Goal: Transaction & Acquisition: Subscribe to service/newsletter

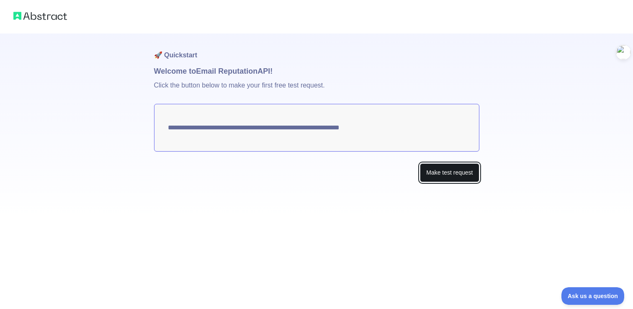
click at [437, 177] on button "Make test request" at bounding box center [449, 172] width 59 height 19
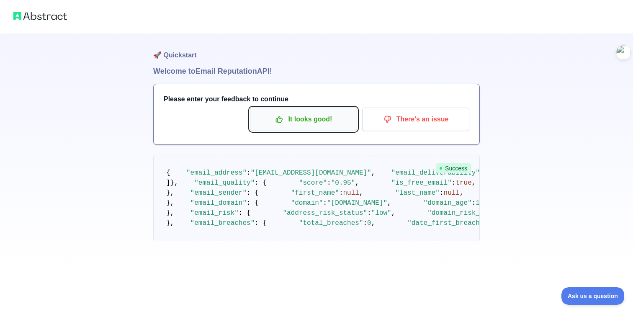
click at [286, 116] on p "It looks good!" at bounding box center [303, 119] width 95 height 14
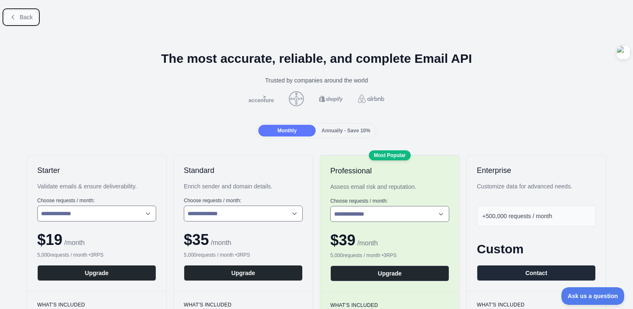
click at [31, 17] on span "Back" at bounding box center [26, 17] width 13 height 7
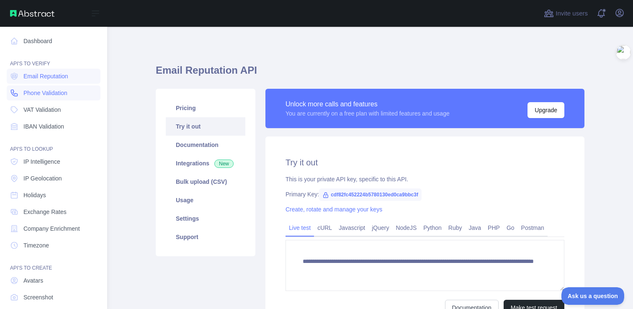
click at [70, 96] on link "Phone Validation" at bounding box center [54, 92] width 94 height 15
click at [33, 42] on link "Dashboard" at bounding box center [54, 41] width 94 height 15
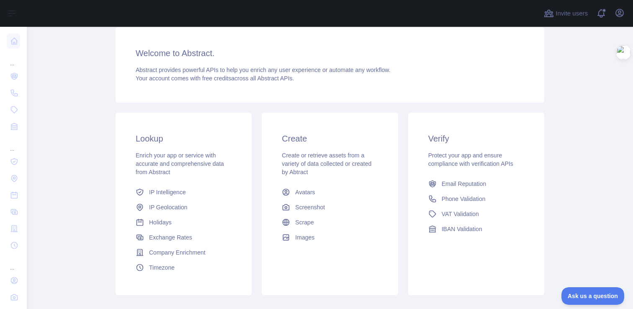
scroll to position [64, 0]
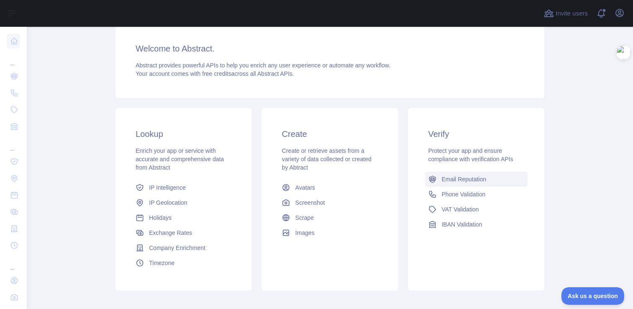
click at [470, 182] on span "Email Reputation" at bounding box center [464, 179] width 45 height 8
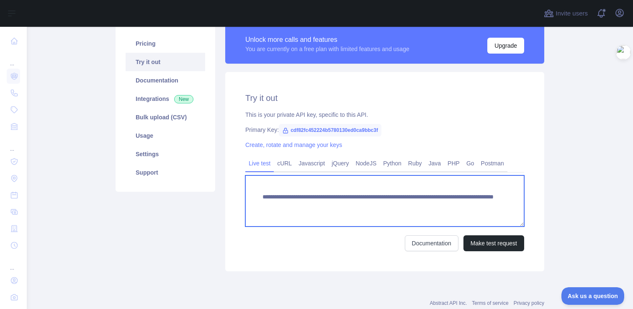
click at [315, 194] on textarea "**********" at bounding box center [384, 200] width 279 height 51
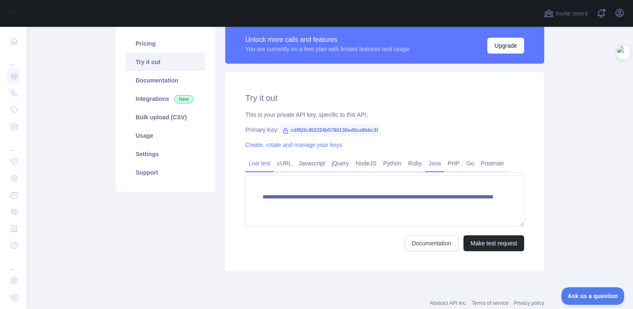
click at [438, 164] on link "Java" at bounding box center [434, 163] width 19 height 13
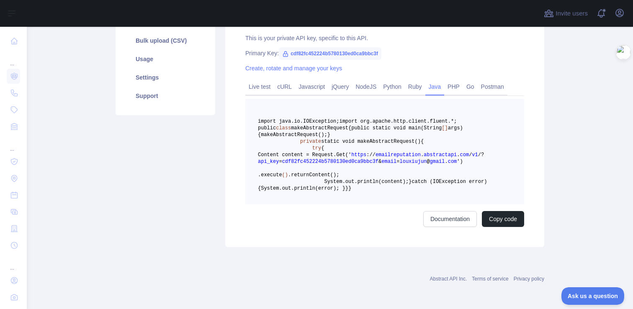
scroll to position [146, 0]
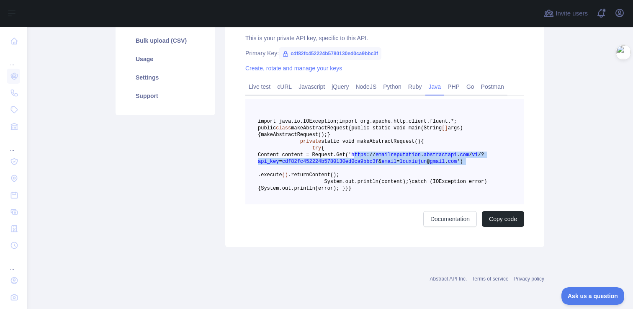
drag, startPoint x: 299, startPoint y: 209, endPoint x: 476, endPoint y: 224, distance: 177.7
click at [476, 204] on pre "import java.io.IOException; import org.apache.http.client.fluent.*; public clas…" at bounding box center [384, 152] width 279 height 106
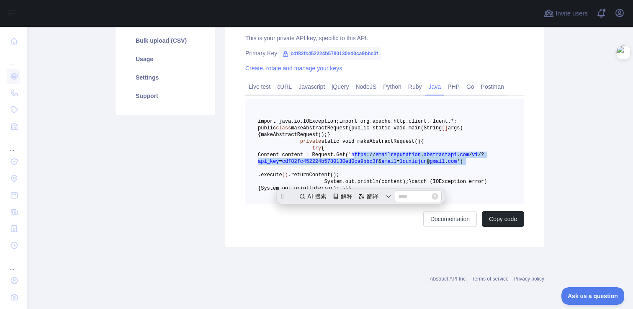
scroll to position [0, 0]
click at [475, 204] on pre "import java.io.IOException; import org.apache.http.client.fluent.*; public clas…" at bounding box center [384, 152] width 279 height 106
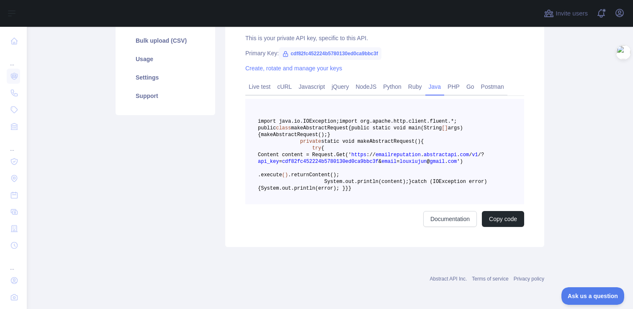
scroll to position [228, 0]
click at [446, 224] on link "Documentation" at bounding box center [450, 219] width 54 height 16
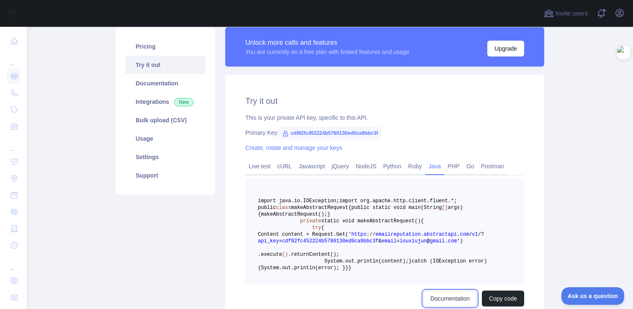
scroll to position [0, 0]
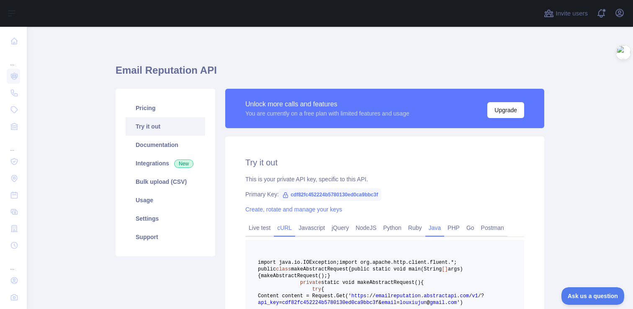
click at [286, 231] on link "cURL" at bounding box center [284, 227] width 21 height 13
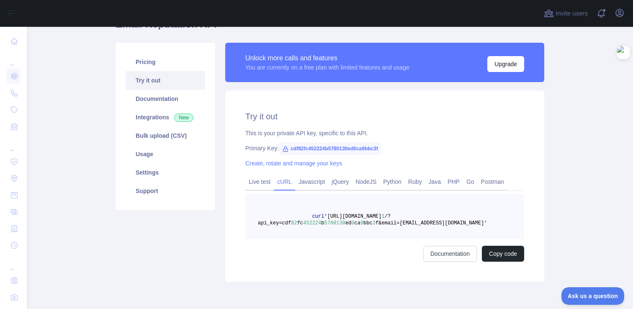
scroll to position [49, 0]
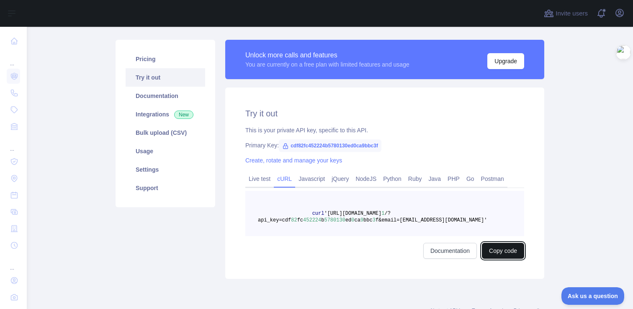
click at [504, 254] on button "Copy code" at bounding box center [503, 251] width 42 height 16
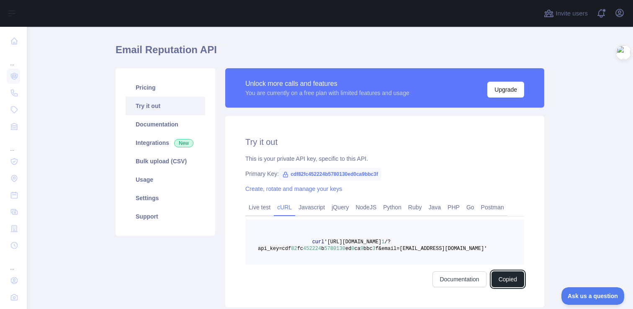
scroll to position [8, 0]
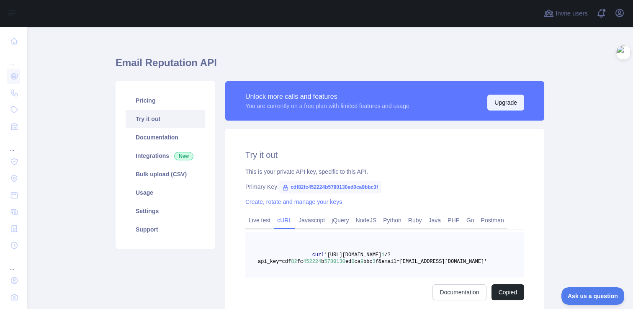
click at [507, 100] on button "Upgrade" at bounding box center [505, 103] width 37 height 16
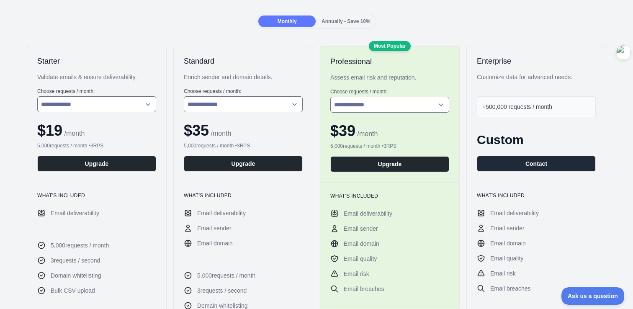
scroll to position [59, 0]
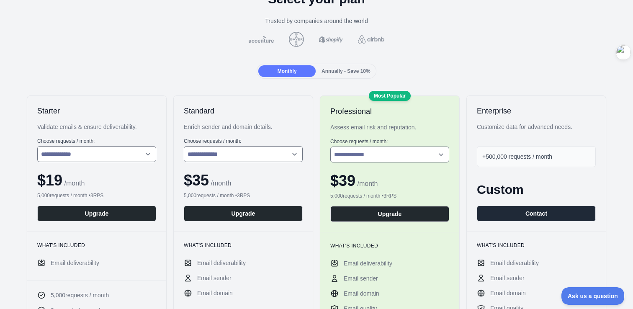
click at [334, 74] on span "Annually - Save 10%" at bounding box center [346, 71] width 49 height 6
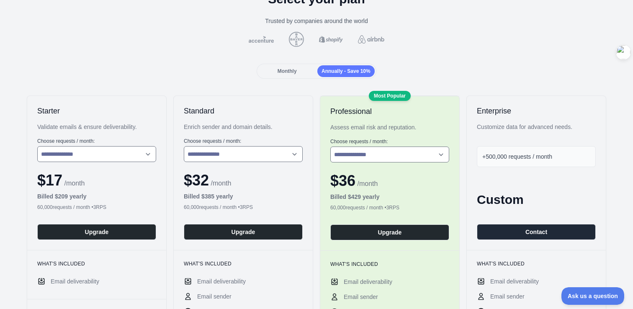
click at [300, 71] on div "Monthly" at bounding box center [286, 71] width 57 height 12
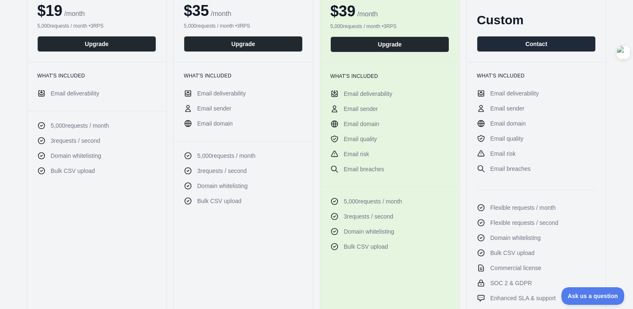
scroll to position [0, 0]
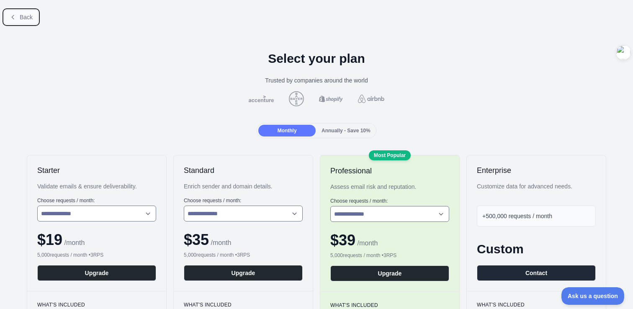
click at [13, 18] on icon at bounding box center [13, 17] width 2 height 4
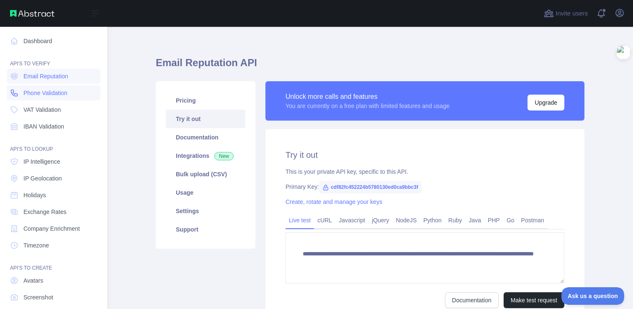
click at [71, 93] on link "Phone Validation" at bounding box center [54, 92] width 94 height 15
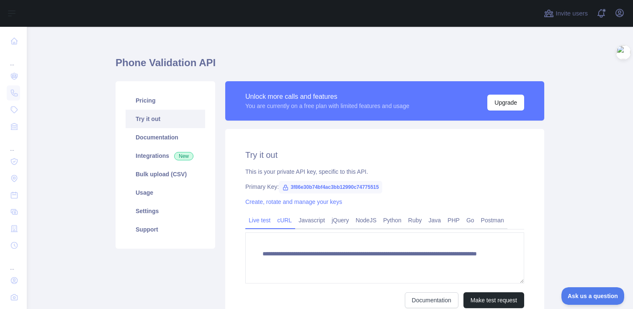
click at [288, 219] on link "cURL" at bounding box center [284, 220] width 21 height 13
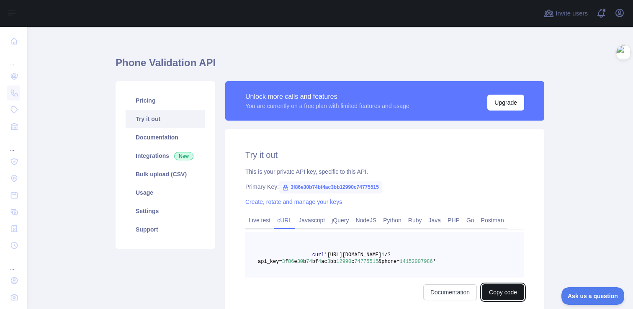
click at [493, 292] on button "Copy code" at bounding box center [503, 292] width 42 height 16
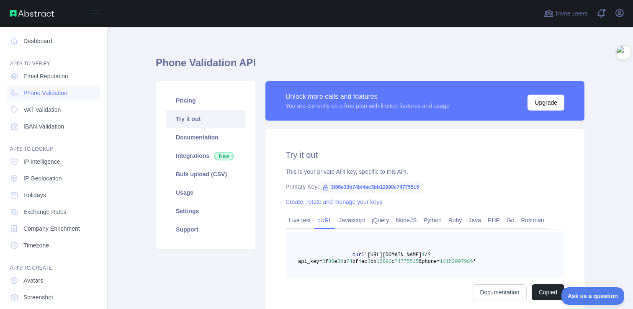
click at [41, 19] on div "Open sidebar" at bounding box center [53, 13] width 107 height 27
click at [40, 14] on img at bounding box center [32, 13] width 44 height 7
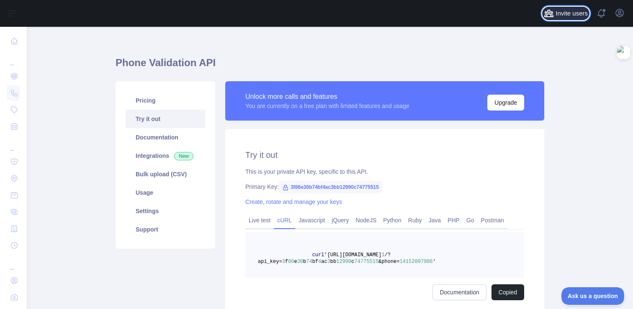
click at [574, 15] on span "Invite users" at bounding box center [572, 14] width 32 height 10
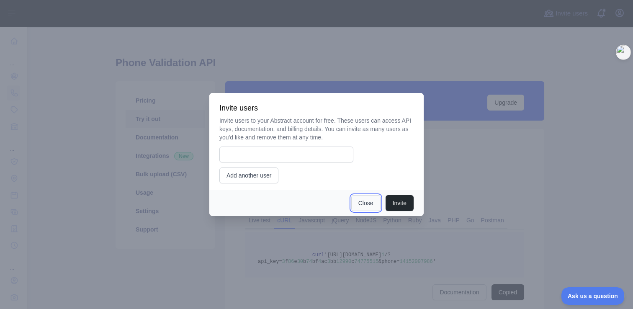
click at [357, 202] on button "Close" at bounding box center [365, 203] width 29 height 16
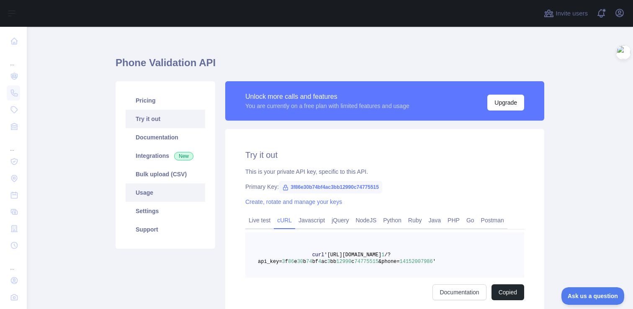
click at [171, 198] on link "Usage" at bounding box center [166, 192] width 80 height 18
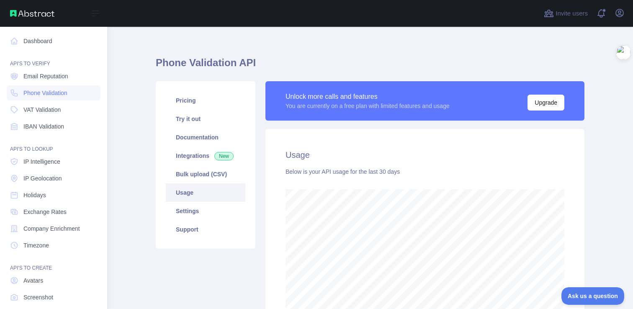
scroll to position [418494, 418250]
click at [43, 76] on span "Email Reputation" at bounding box center [45, 76] width 45 height 8
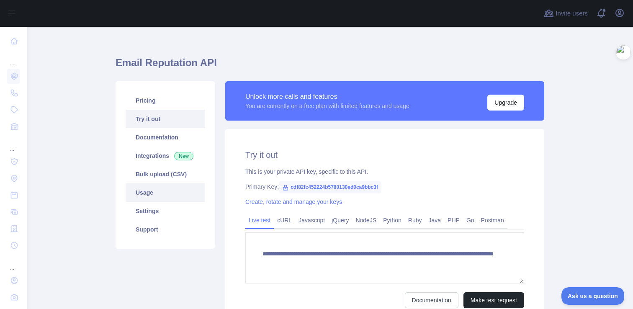
click at [152, 192] on link "Usage" at bounding box center [166, 192] width 80 height 18
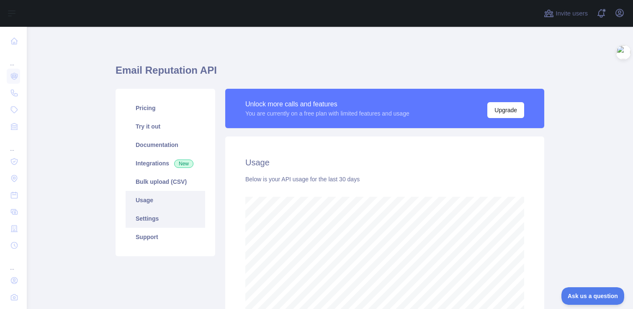
click at [146, 223] on link "Settings" at bounding box center [166, 218] width 80 height 18
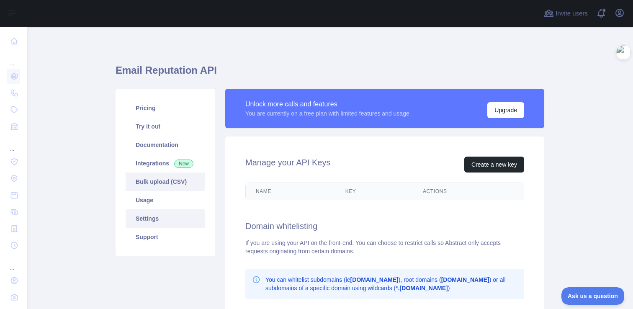
click at [168, 184] on link "Bulk upload (CSV)" at bounding box center [166, 182] width 80 height 18
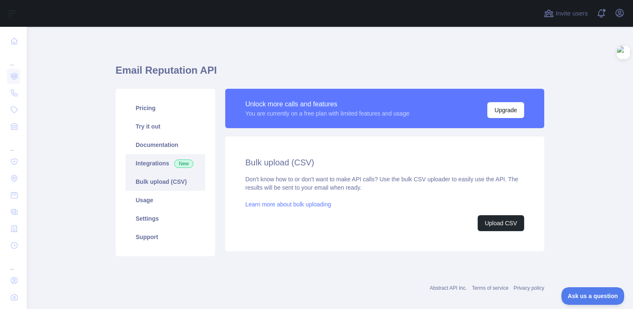
click at [159, 169] on link "Integrations New" at bounding box center [166, 163] width 80 height 18
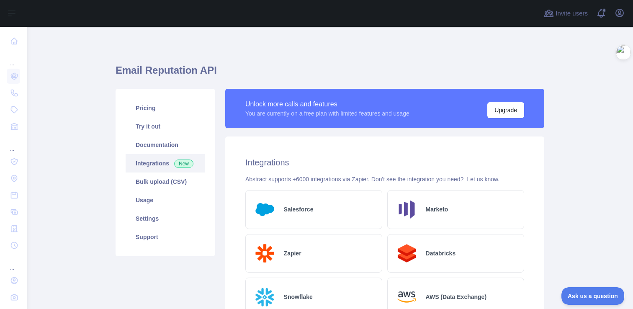
scroll to position [1, 0]
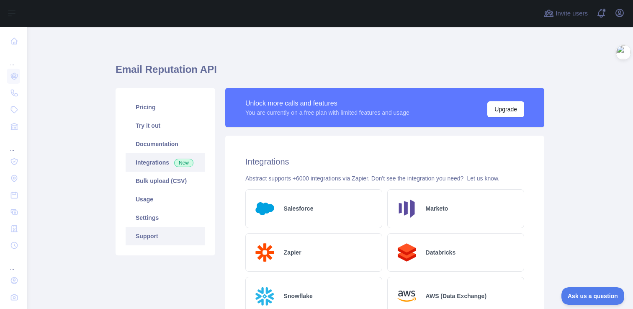
click at [148, 234] on link "Support" at bounding box center [166, 236] width 80 height 18
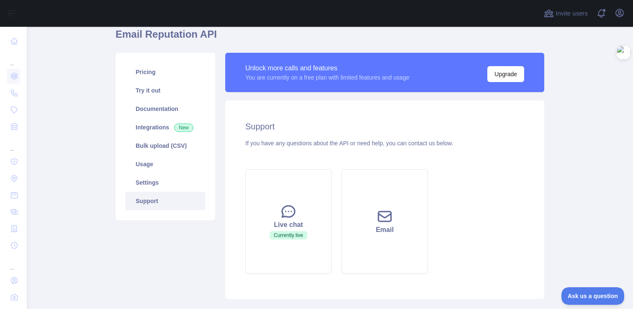
scroll to position [40, 0]
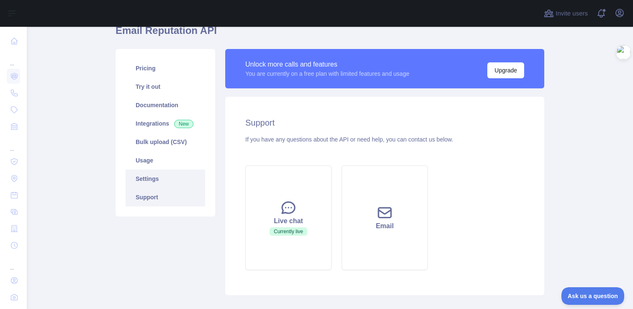
click at [164, 177] on link "Settings" at bounding box center [166, 179] width 80 height 18
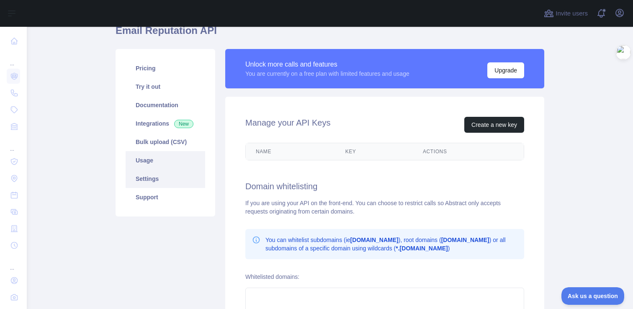
click at [148, 158] on link "Usage" at bounding box center [166, 160] width 80 height 18
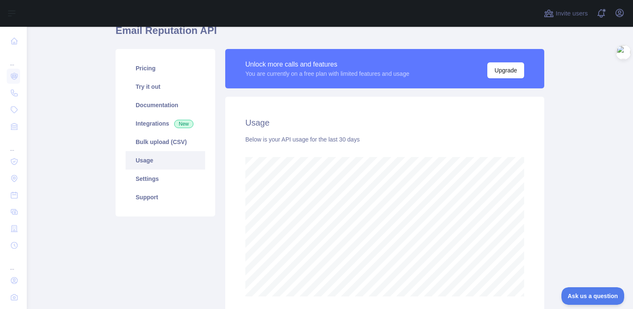
scroll to position [282, 606]
click at [150, 174] on link "Settings" at bounding box center [166, 179] width 80 height 18
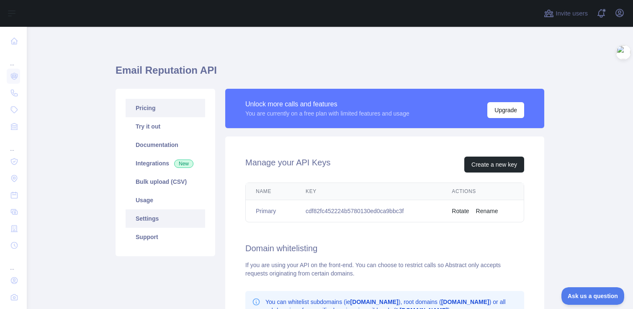
click at [157, 111] on link "Pricing" at bounding box center [166, 108] width 80 height 18
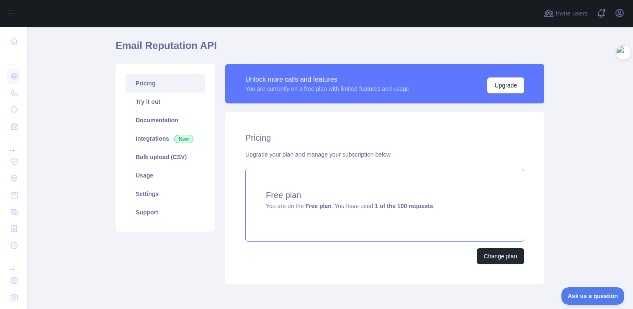
scroll to position [30, 0]
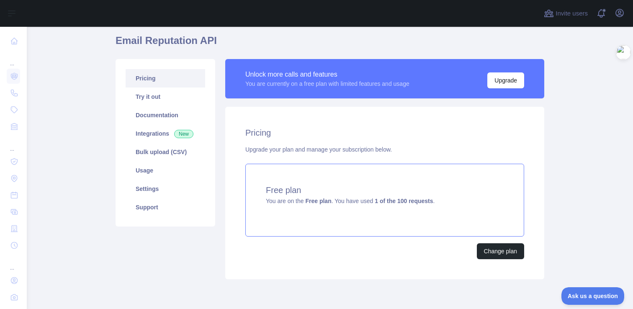
click at [381, 243] on div "Change plan" at bounding box center [384, 251] width 279 height 16
click at [490, 249] on button "Change plan" at bounding box center [500, 251] width 47 height 16
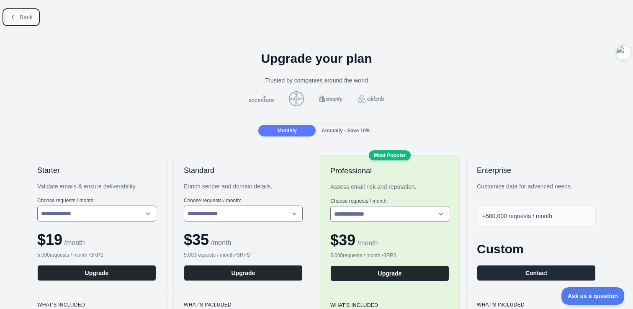
click at [24, 18] on span "Back" at bounding box center [26, 17] width 13 height 7
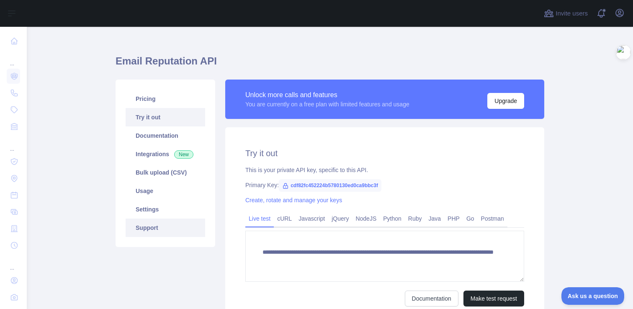
click at [176, 231] on link "Support" at bounding box center [166, 228] width 80 height 18
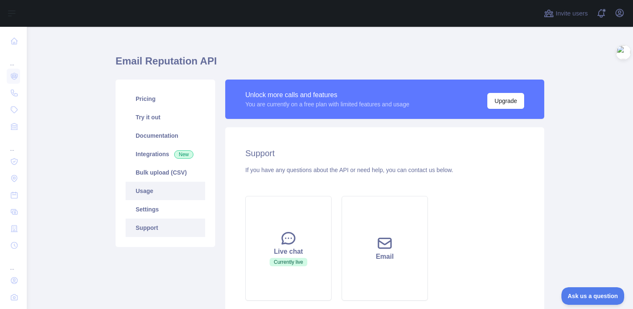
click at [144, 200] on ul "Pricing Try it out Documentation Integrations New Bulk upload (CSV) Usage Setti…" at bounding box center [166, 163] width 80 height 147
click at [144, 193] on link "Usage" at bounding box center [166, 191] width 80 height 18
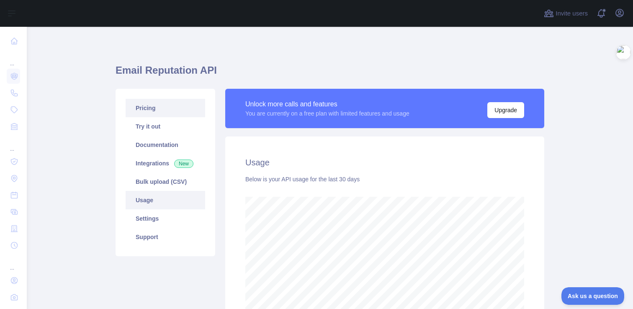
click at [158, 116] on link "Pricing" at bounding box center [166, 108] width 80 height 18
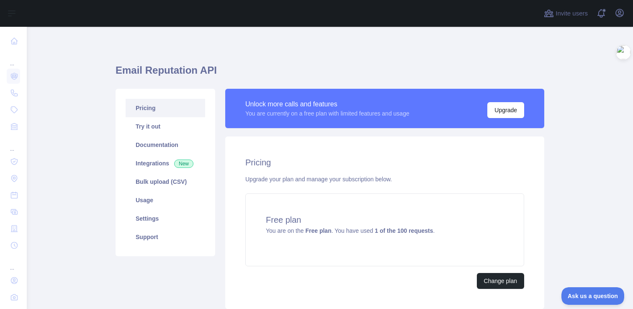
scroll to position [13, 0]
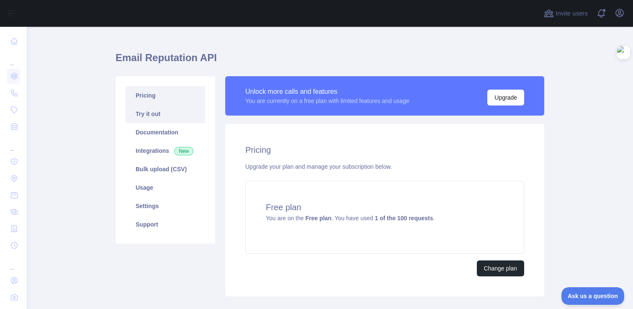
click at [173, 106] on link "Try it out" at bounding box center [166, 114] width 80 height 18
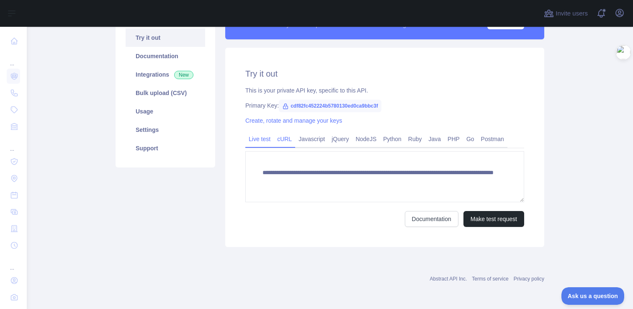
click at [279, 144] on link "cURL" at bounding box center [284, 138] width 21 height 13
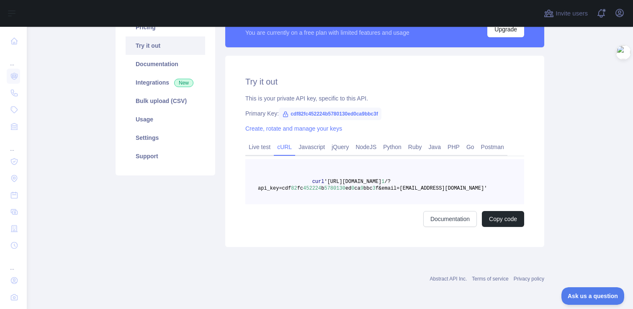
scroll to position [81, 0]
click at [312, 146] on link "Javascript" at bounding box center [311, 146] width 33 height 13
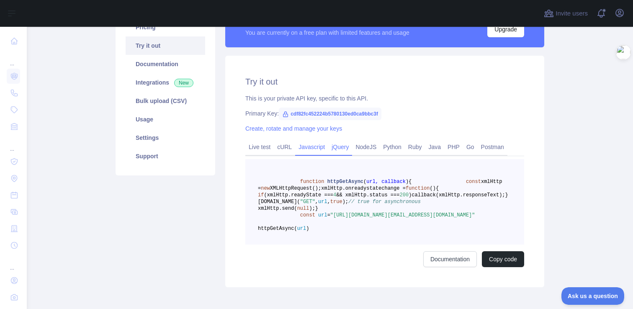
click at [345, 151] on link "jQuery" at bounding box center [340, 146] width 24 height 13
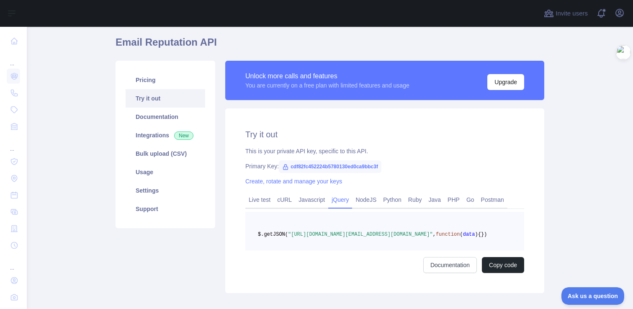
scroll to position [17, 0]
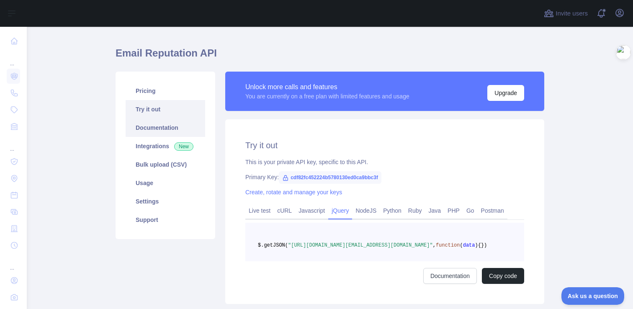
click at [144, 125] on link "Documentation" at bounding box center [166, 128] width 80 height 18
click at [169, 90] on link "Pricing" at bounding box center [166, 91] width 80 height 18
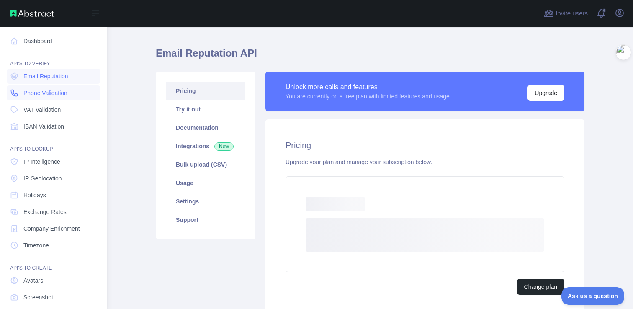
click at [17, 94] on icon at bounding box center [14, 93] width 8 height 8
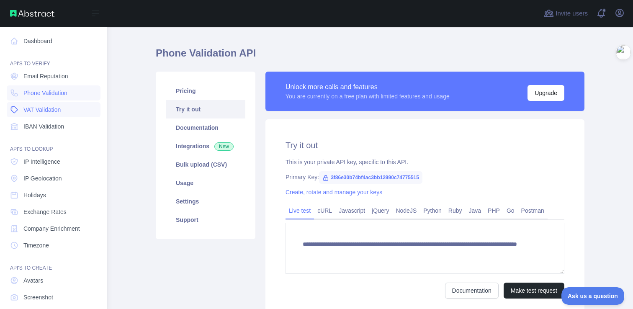
click at [49, 113] on span "VAT Validation" at bounding box center [41, 110] width 37 height 8
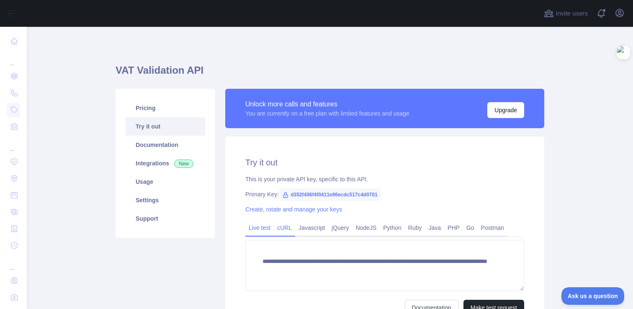
click at [293, 227] on link "cURL" at bounding box center [284, 227] width 21 height 13
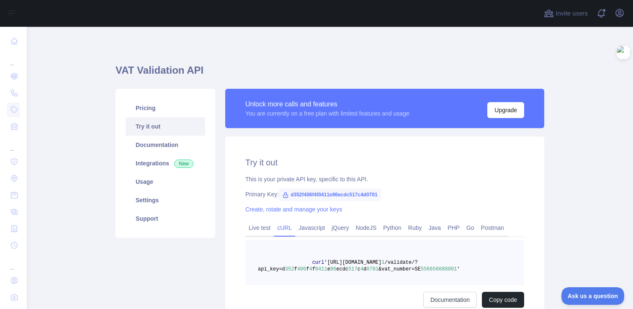
click at [293, 227] on link "cURL" at bounding box center [284, 227] width 21 height 13
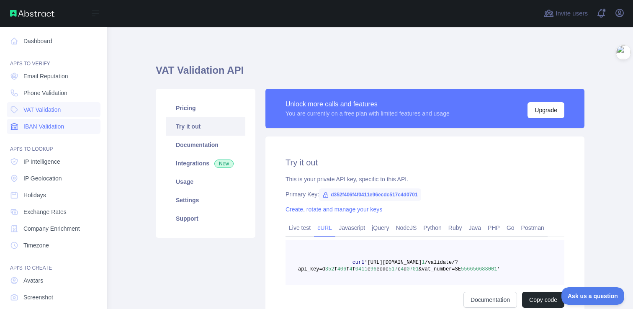
click at [44, 130] on span "IBAN Validation" at bounding box center [43, 126] width 41 height 8
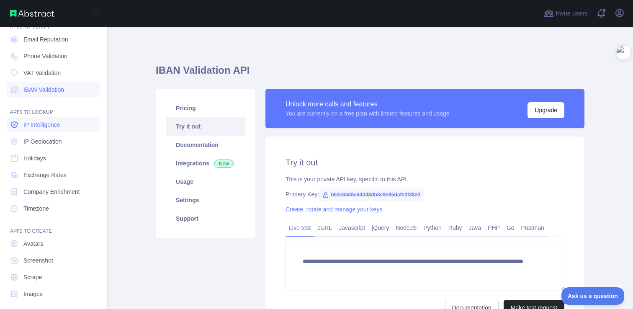
scroll to position [43, 0]
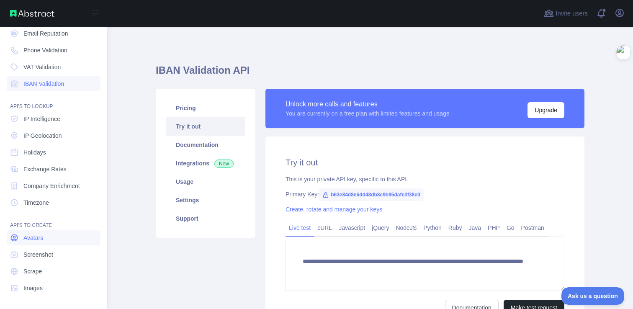
click at [49, 238] on link "Avatars" at bounding box center [54, 237] width 94 height 15
click at [49, 282] on link "Images" at bounding box center [54, 288] width 94 height 15
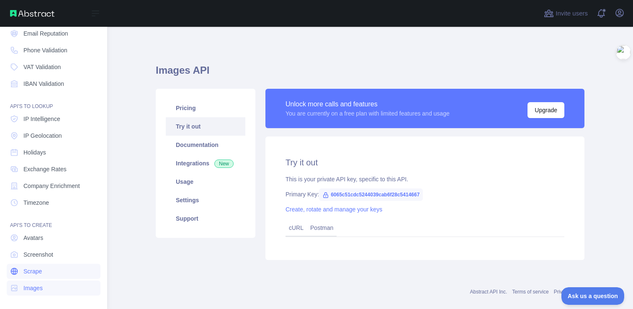
click at [44, 273] on link "Scrape" at bounding box center [54, 271] width 94 height 15
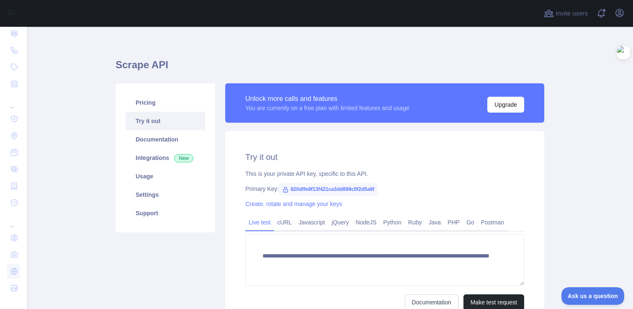
scroll to position [9, 0]
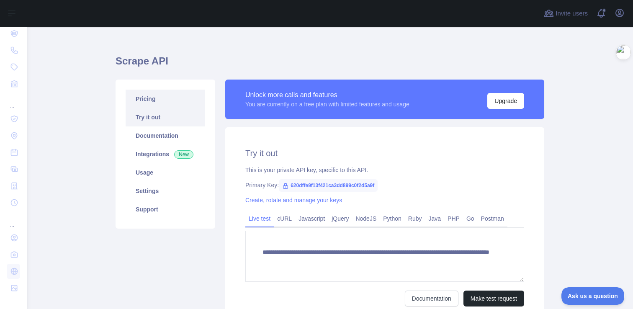
click at [154, 100] on link "Pricing" at bounding box center [166, 99] width 80 height 18
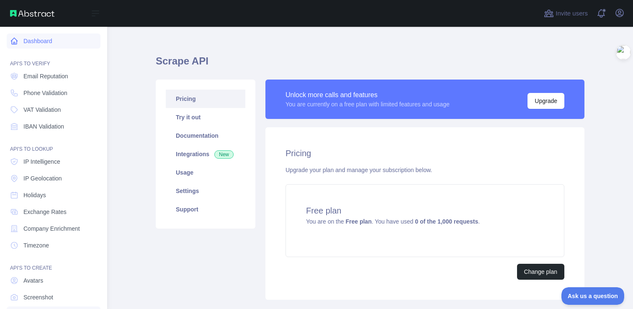
click at [52, 41] on link "Dashboard" at bounding box center [54, 41] width 94 height 15
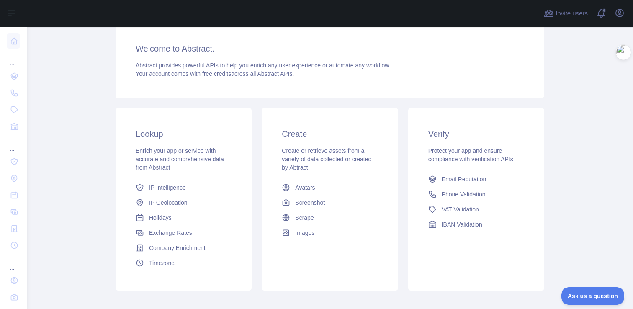
scroll to position [69, 0]
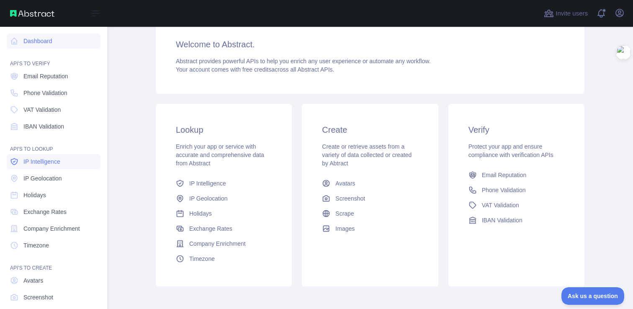
click at [47, 165] on span "IP Intelligence" at bounding box center [41, 161] width 37 height 8
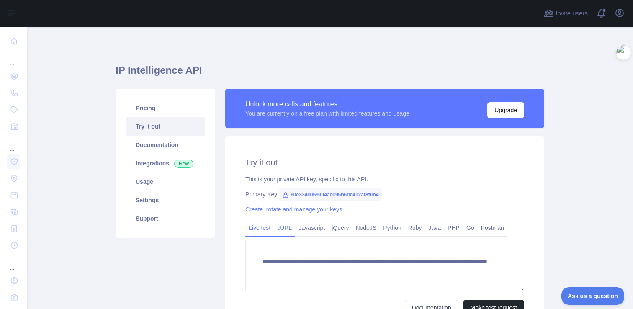
click at [290, 226] on link "cURL" at bounding box center [284, 227] width 21 height 13
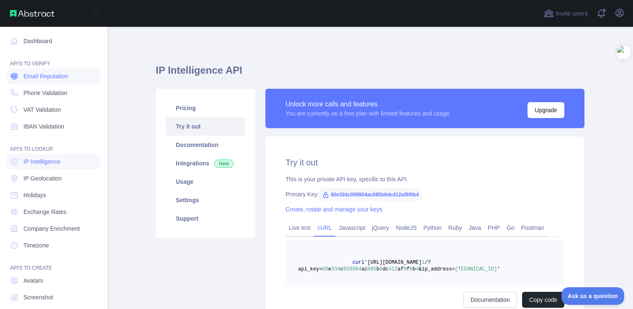
click at [52, 78] on span "Email Reputation" at bounding box center [45, 76] width 45 height 8
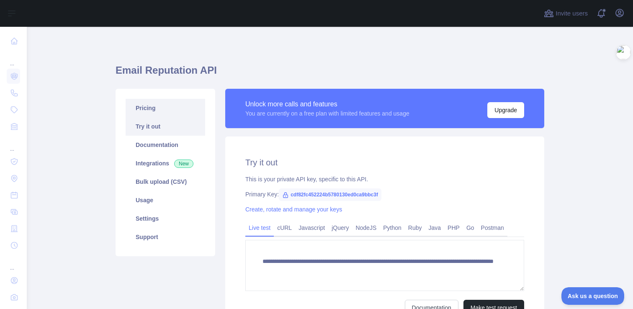
click at [156, 101] on link "Pricing" at bounding box center [166, 108] width 80 height 18
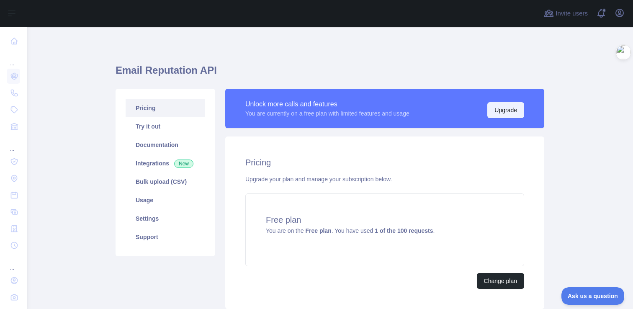
click at [509, 116] on button "Upgrade" at bounding box center [505, 110] width 37 height 16
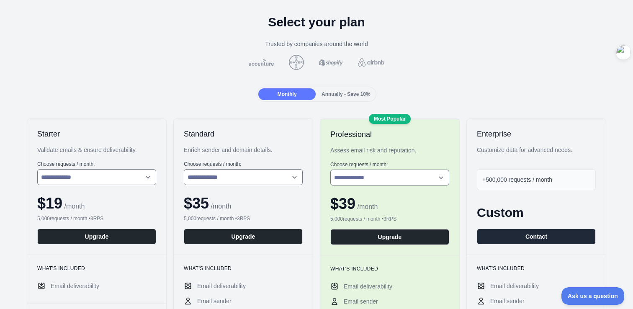
scroll to position [48, 0]
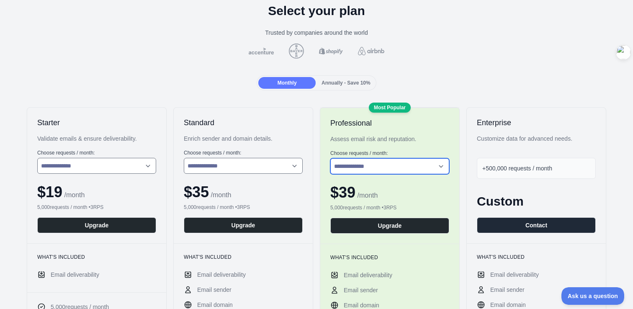
click at [382, 164] on select "**********" at bounding box center [389, 166] width 119 height 16
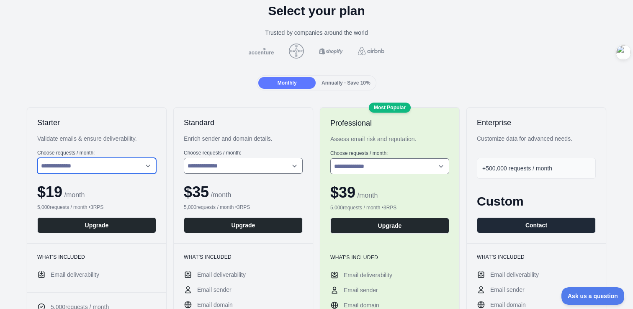
click at [113, 160] on select "**********" at bounding box center [96, 166] width 119 height 16
select select "*"
click at [37, 158] on select "**********" at bounding box center [96, 166] width 119 height 16
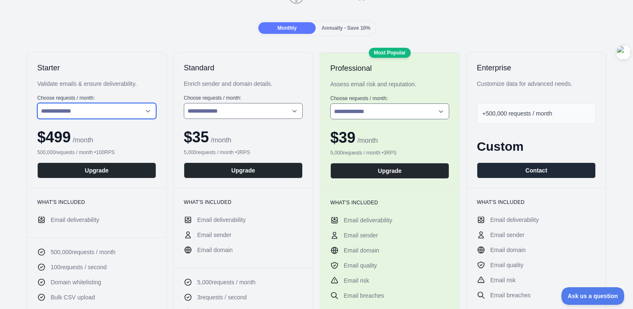
scroll to position [142, 0]
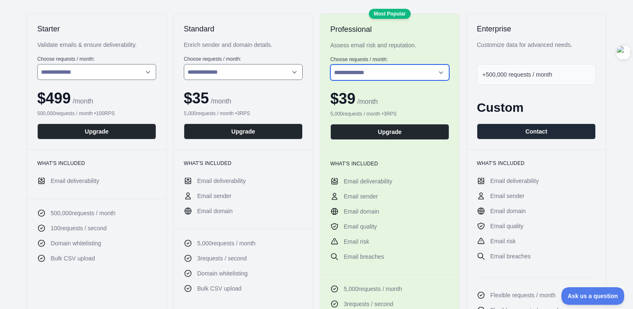
click at [397, 66] on select "**********" at bounding box center [389, 72] width 119 height 16
click at [330, 64] on select "**********" at bounding box center [389, 72] width 119 height 16
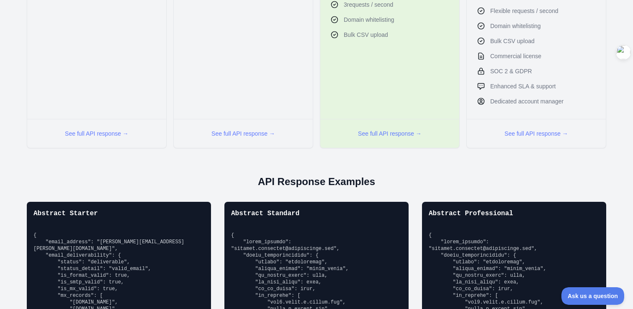
click at [383, 157] on div "**********" at bounding box center [316, 118] width 633 height 1057
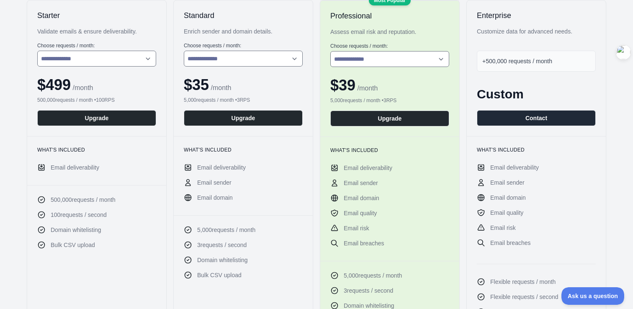
scroll to position [79, 0]
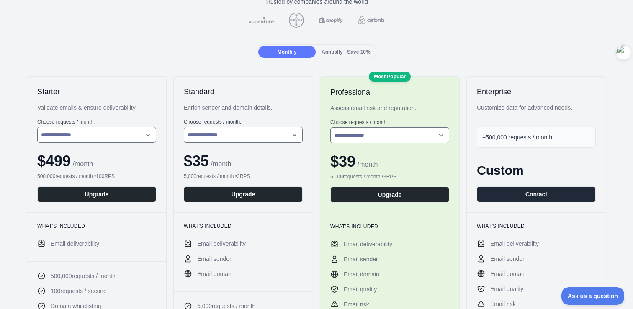
click at [396, 111] on div "Assess email risk and reputation." at bounding box center [389, 108] width 119 height 8
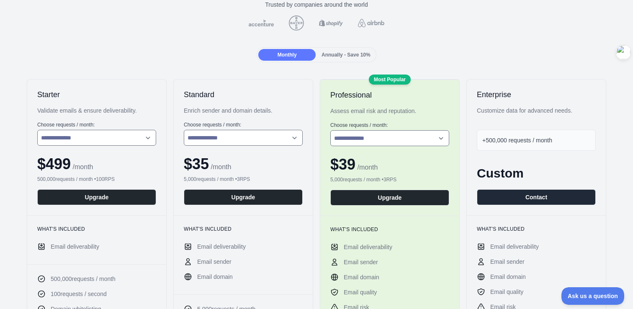
scroll to position [80, 0]
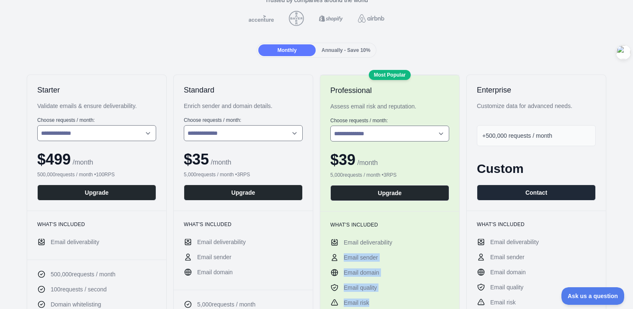
drag, startPoint x: 344, startPoint y: 257, endPoint x: 391, endPoint y: 302, distance: 64.9
click at [391, 303] on ul "Email deliverability Email sender Email domain Email quality Email risk Email b…" at bounding box center [389, 280] width 119 height 84
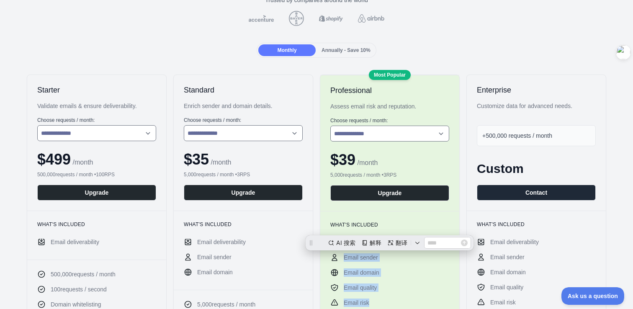
scroll to position [0, 0]
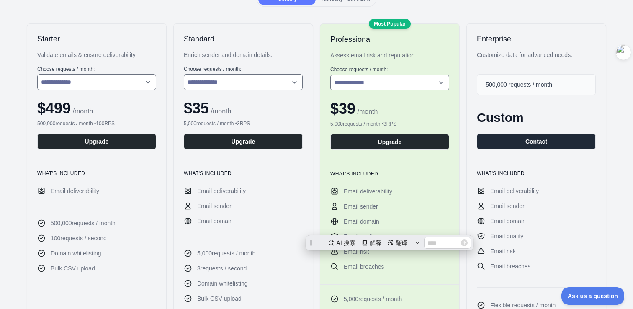
click at [391, 284] on div "What's included Email deliverability Email sender Email domain Email quality Em…" at bounding box center [389, 222] width 139 height 124
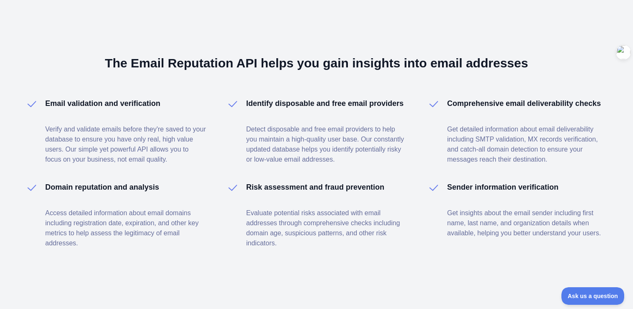
scroll to position [1220, 0]
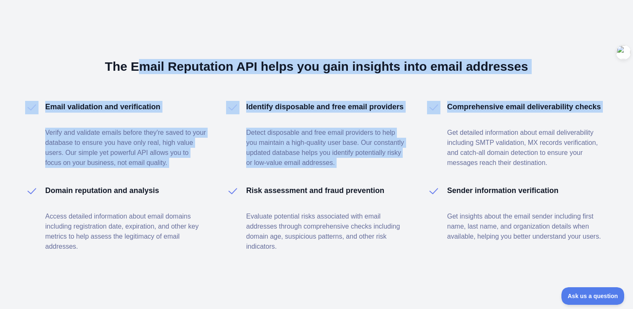
drag, startPoint x: 146, startPoint y: 64, endPoint x: 553, endPoint y: 75, distance: 407.2
click at [553, 75] on div "The Email Reputation API helps you gain insights into email addresses Email val…" at bounding box center [316, 155] width 633 height 337
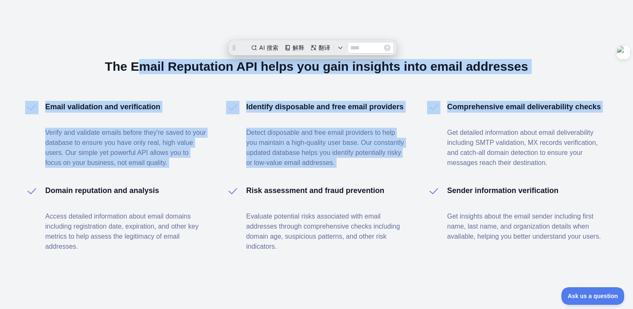
scroll to position [0, 0]
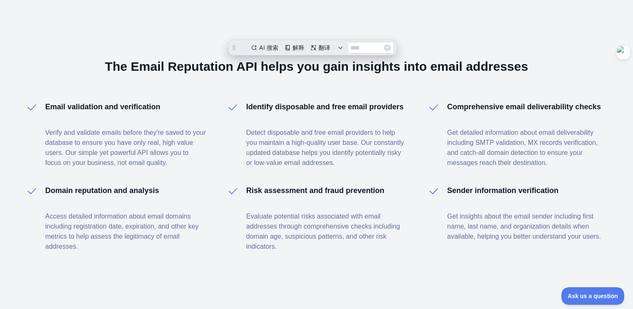
click at [484, 115] on div "Comprehensive email deliverability checks Get detailed information about email …" at bounding box center [527, 134] width 161 height 67
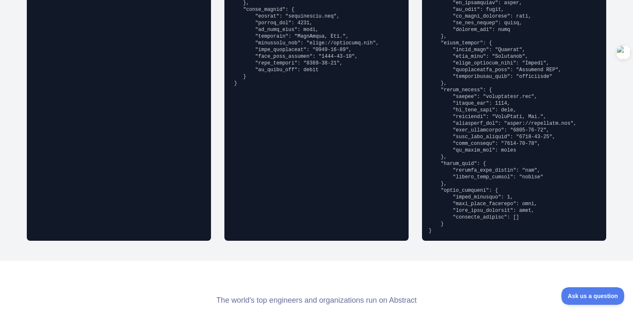
scroll to position [962, 0]
